Goal: Use online tool/utility

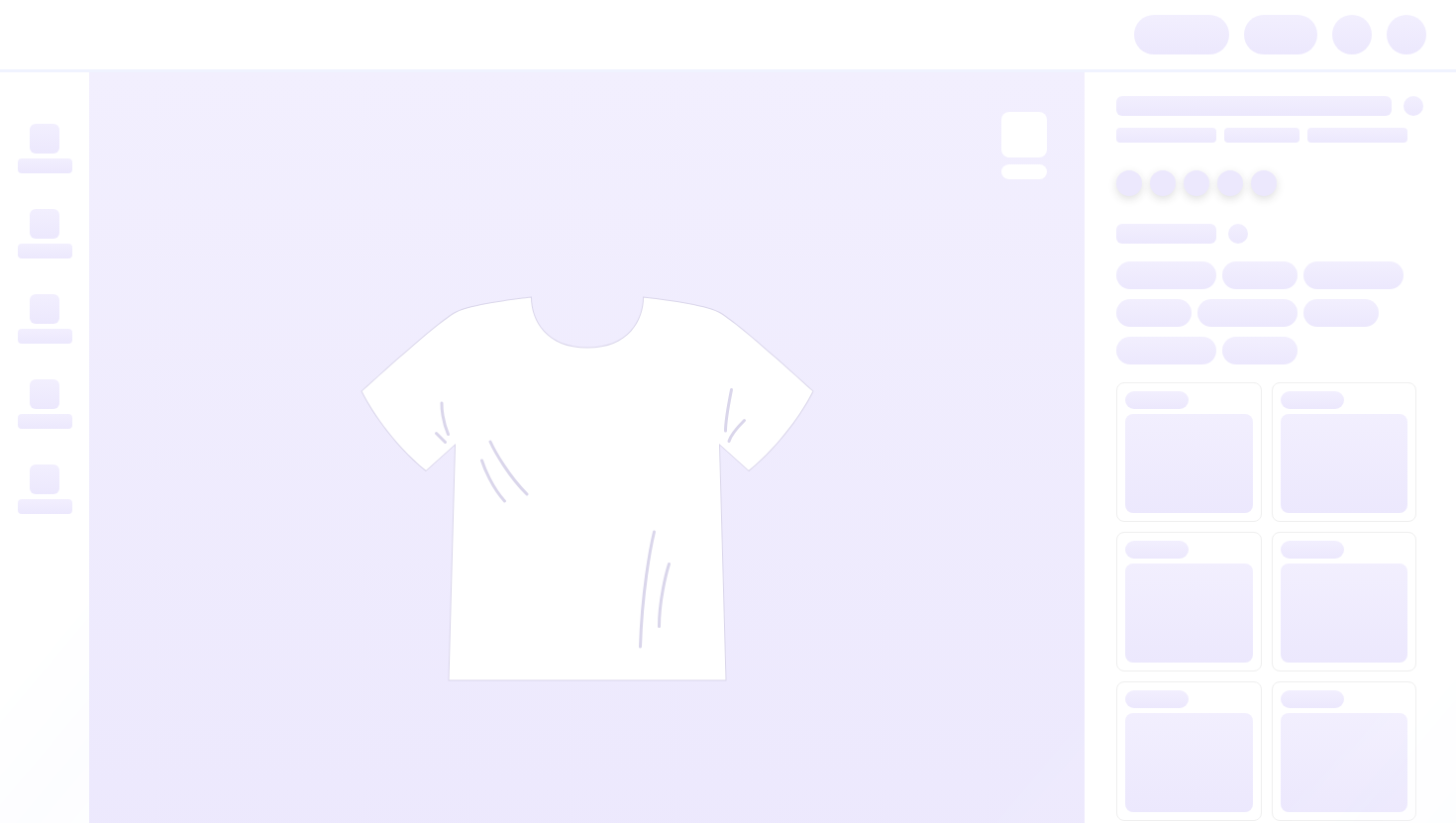
click at [542, 276] on div at bounding box center [586, 488] width 995 height 833
